Goal: Transaction & Acquisition: Book appointment/travel/reservation

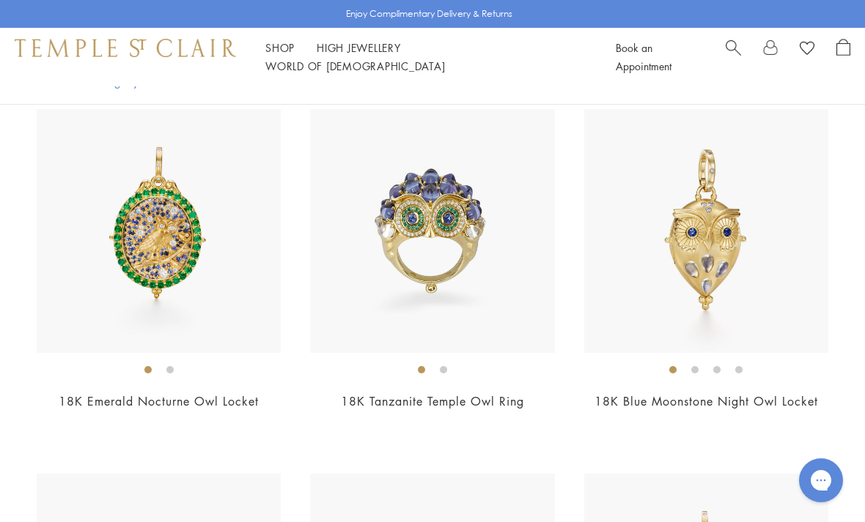
scroll to position [347, 0]
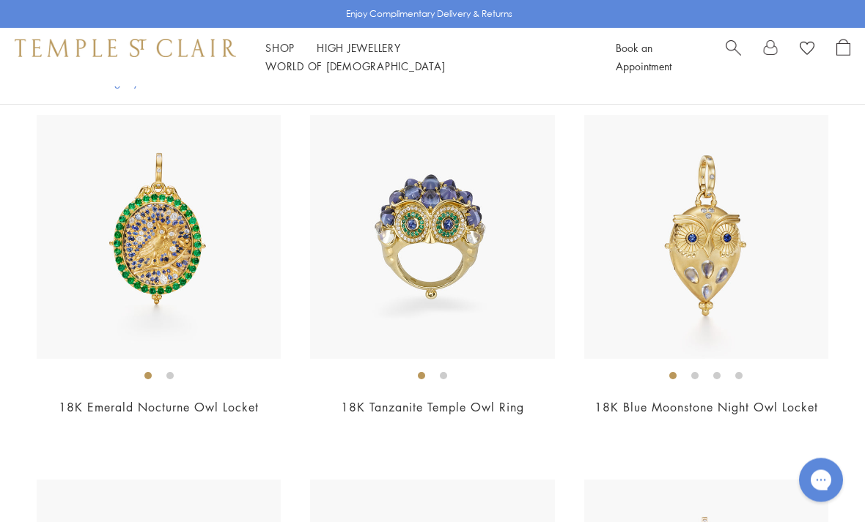
click at [738, 209] on img at bounding box center [706, 238] width 244 height 244
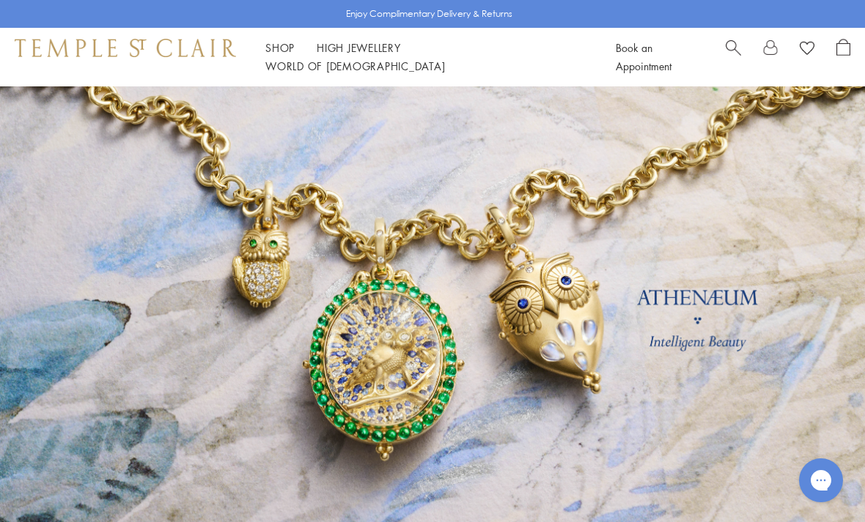
click at [660, 50] on link "Book an Appointment" at bounding box center [643, 56] width 56 height 33
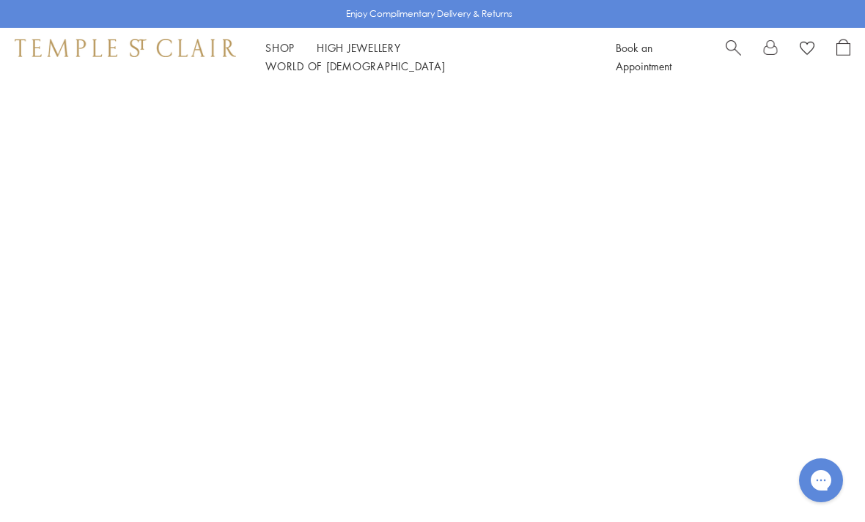
scroll to position [289, 0]
